Goal: Obtain resource: Download file/media

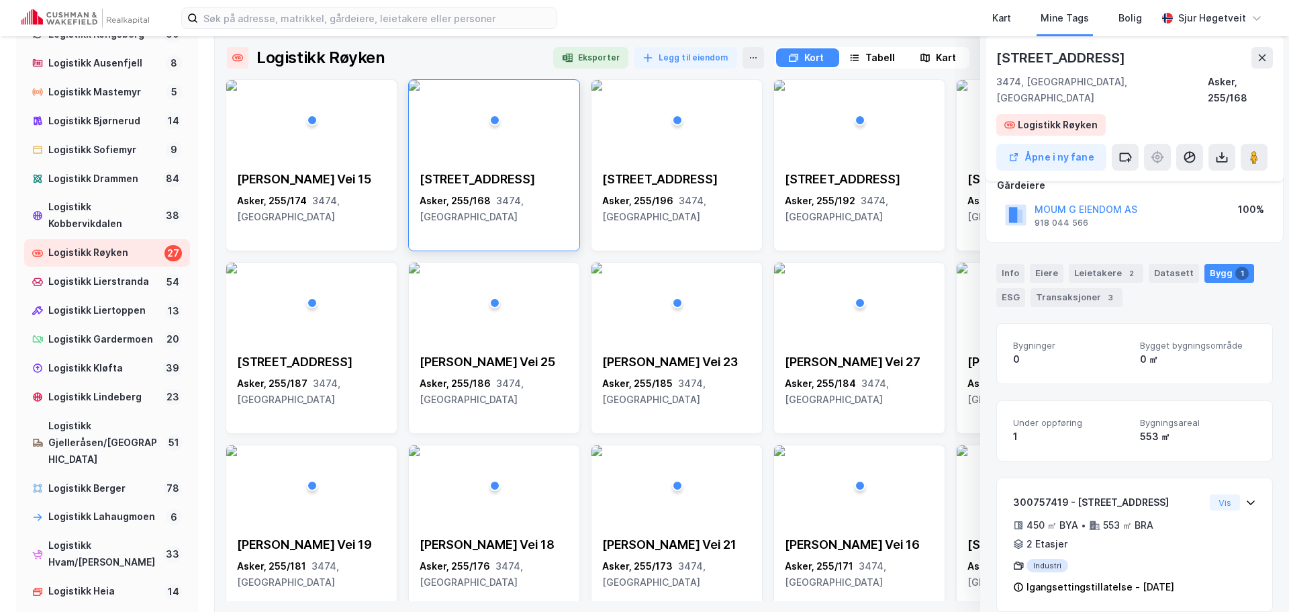
scroll to position [806, 0]
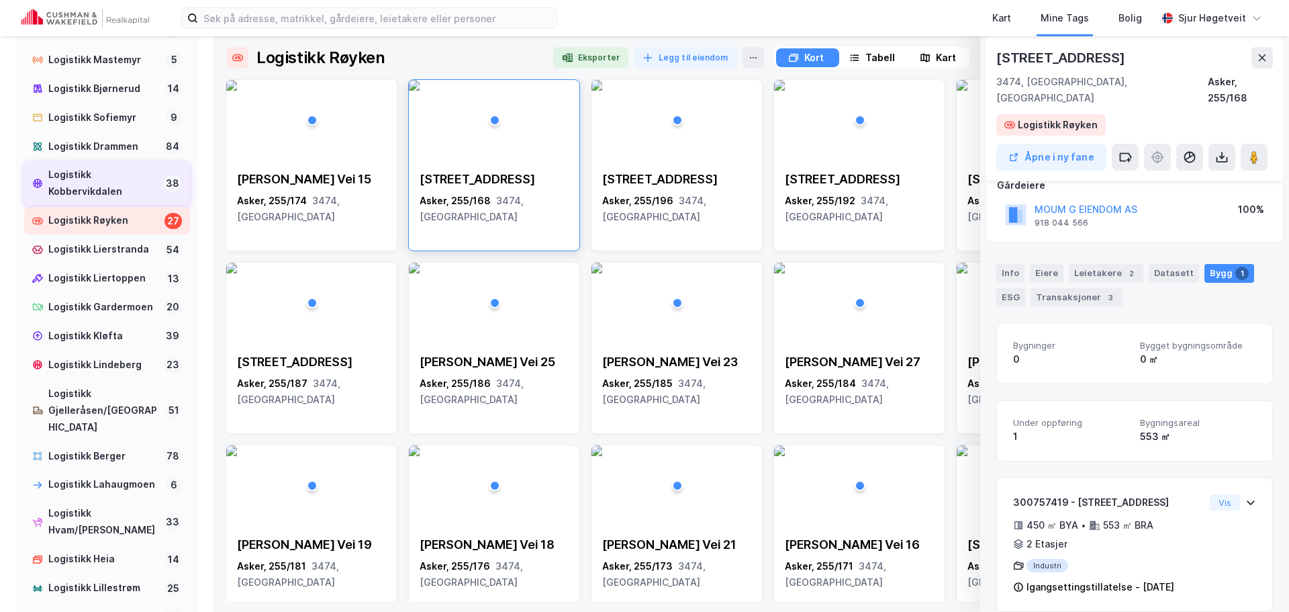
click at [121, 200] on div "Logistikk Kobbervikdalen" at bounding box center [102, 183] width 109 height 34
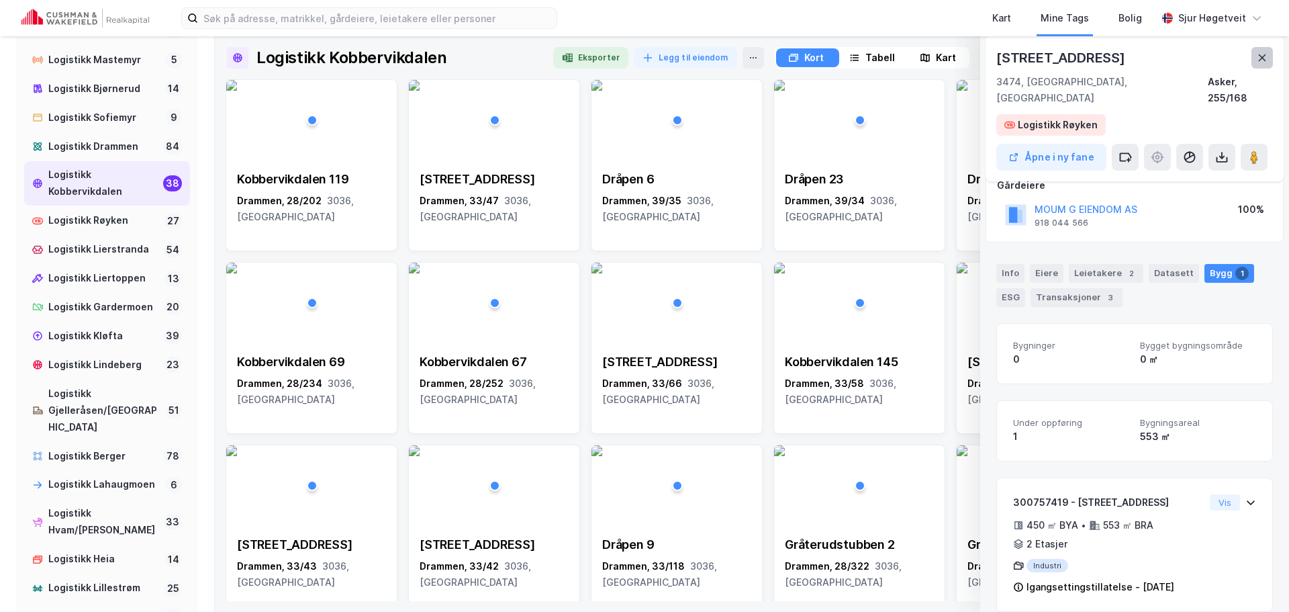
click at [1266, 57] on icon at bounding box center [1262, 57] width 11 height 11
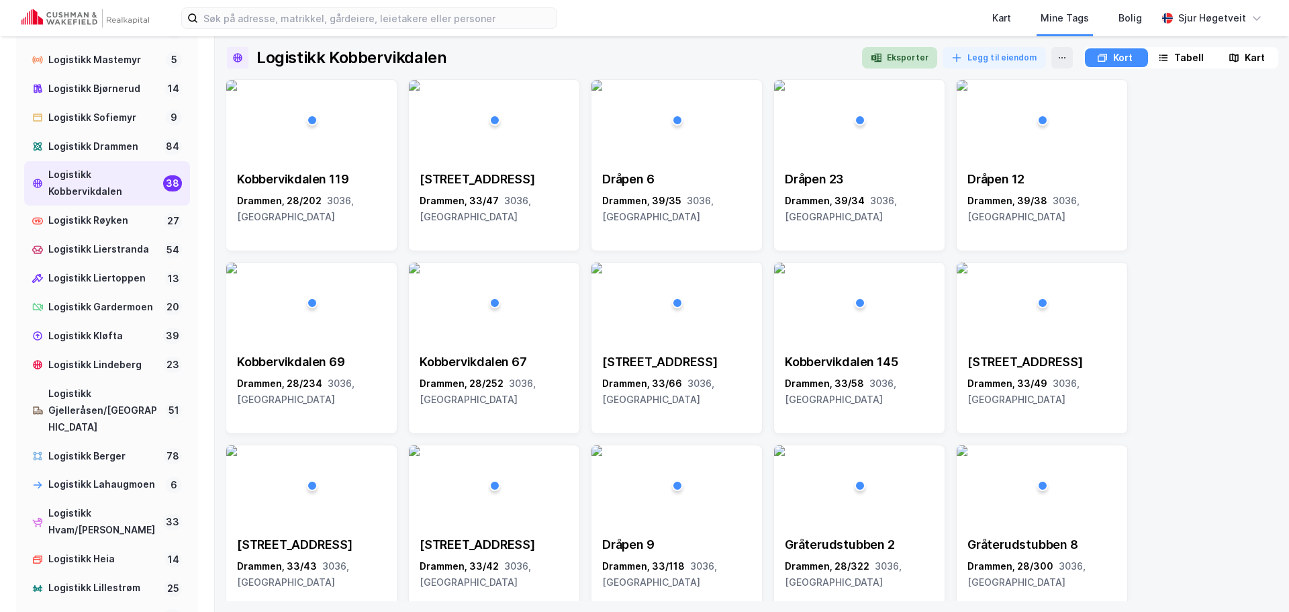
click at [910, 62] on button "Eksporter" at bounding box center [899, 57] width 75 height 21
click at [489, 166] on div "[STREET_ADDRESS]" at bounding box center [494, 197] width 171 height 75
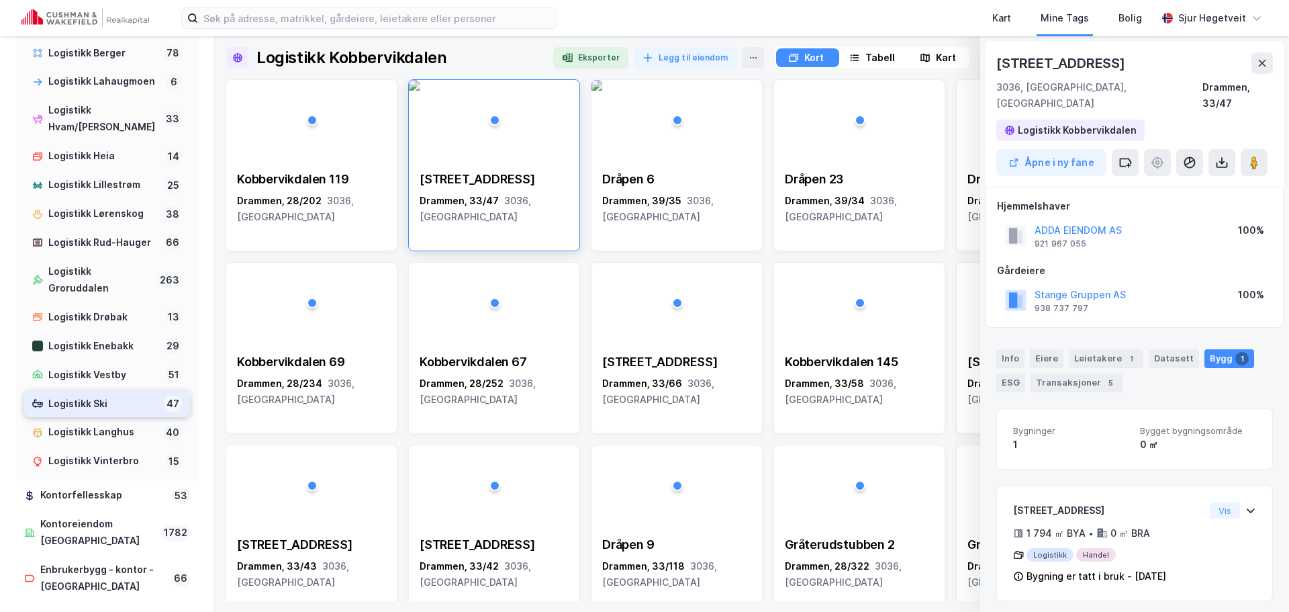
scroll to position [1258, 0]
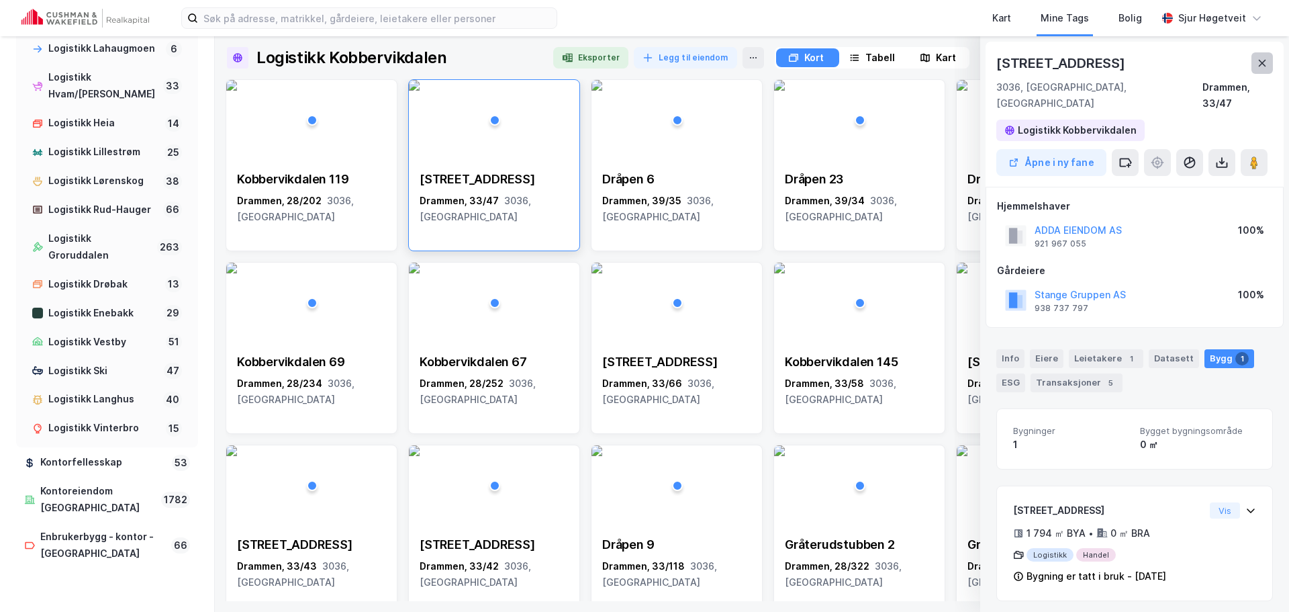
click at [1262, 58] on button at bounding box center [1261, 62] width 21 height 21
